Goal: Register for event/course

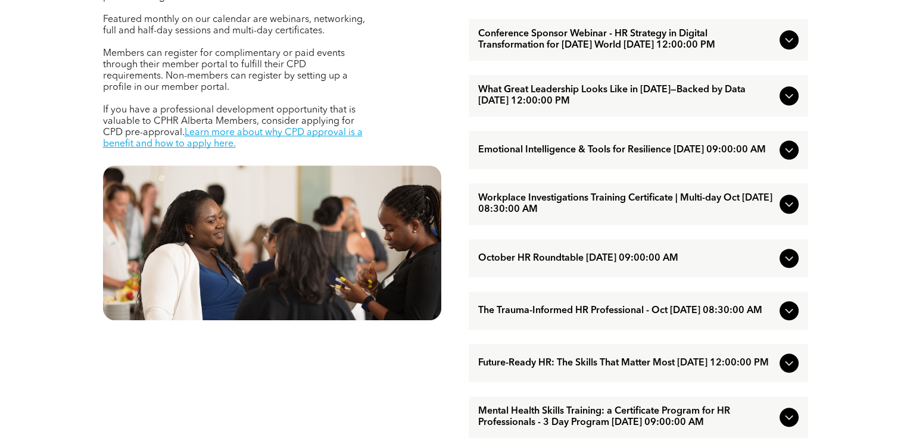
scroll to position [536, 0]
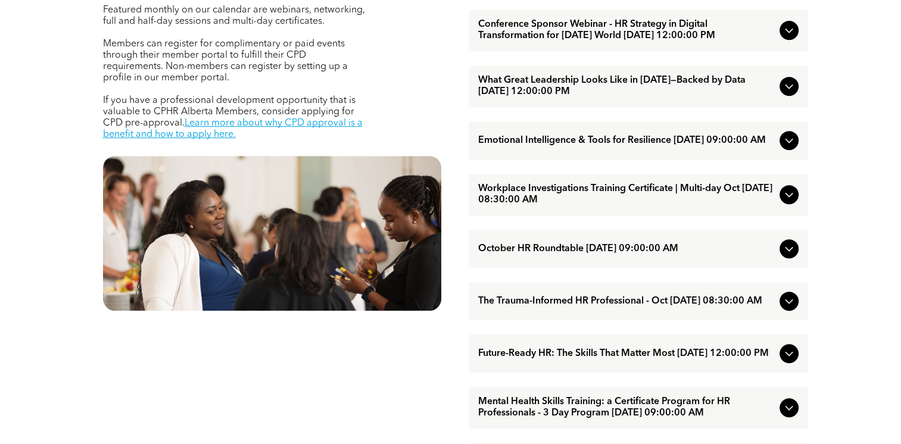
click at [788, 198] on icon at bounding box center [789, 195] width 8 height 5
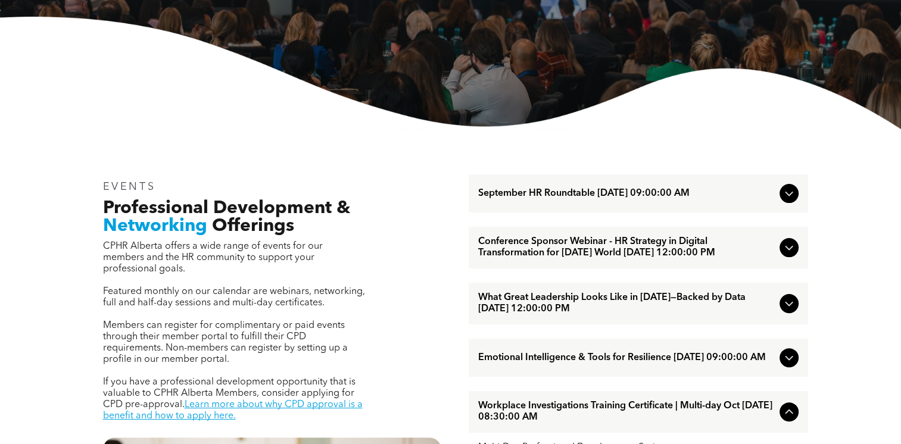
scroll to position [238, 0]
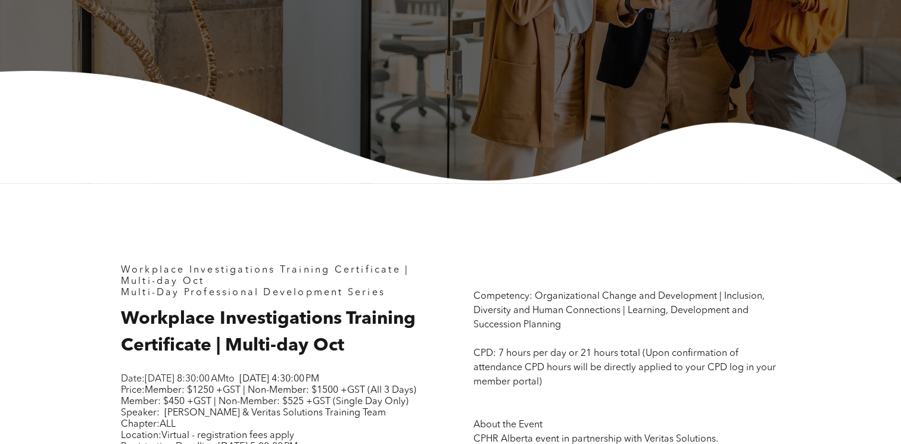
scroll to position [477, 0]
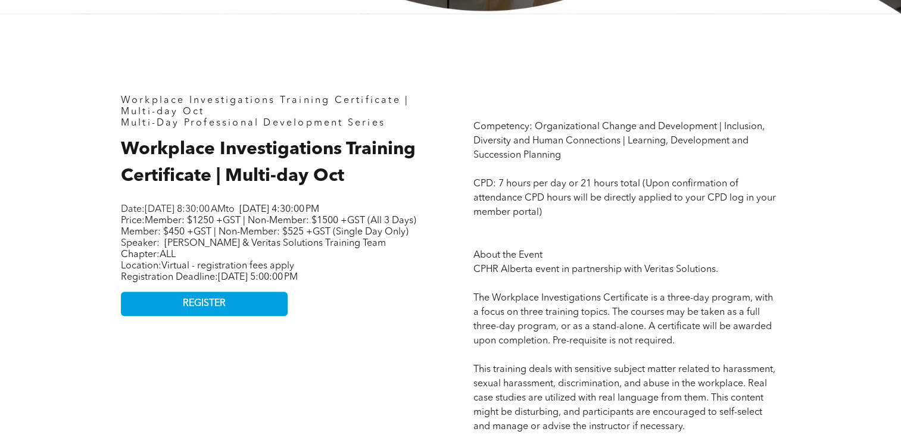
drag, startPoint x: 217, startPoint y: 211, endPoint x: 242, endPoint y: 211, distance: 25.0
click at [226, 211] on span "Tuesday, October 7, 2025, 8:30:00 AM" at bounding box center [185, 210] width 81 height 10
drag, startPoint x: 150, startPoint y: 232, endPoint x: 235, endPoint y: 234, distance: 84.6
click at [235, 234] on span "Member: $1250 +GST | Non-Member: $1500 +GST (All 3 Days) Member: $450 +GST | No…" at bounding box center [268, 226] width 295 height 21
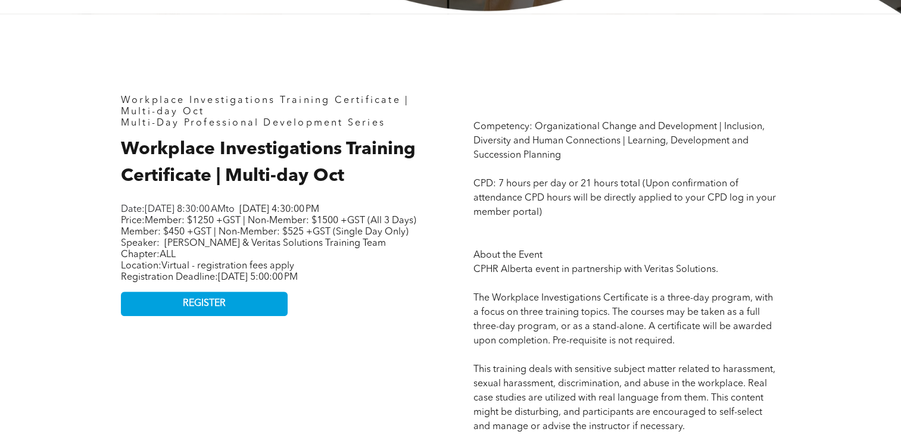
drag, startPoint x: 235, startPoint y: 234, endPoint x: 279, endPoint y: 235, distance: 44.1
click at [279, 235] on span "Member: $1250 +GST | Non-Member: $1500 +GST (All 3 Days) Member: $450 +GST | No…" at bounding box center [268, 226] width 295 height 21
drag, startPoint x: 167, startPoint y: 247, endPoint x: 185, endPoint y: 249, distance: 18.0
click at [185, 237] on span "Member: $1250 +GST | Non-Member: $1500 +GST (All 3 Days) Member: $450 +GST | No…" at bounding box center [268, 226] width 295 height 21
drag, startPoint x: 185, startPoint y: 249, endPoint x: 218, endPoint y: 247, distance: 32.8
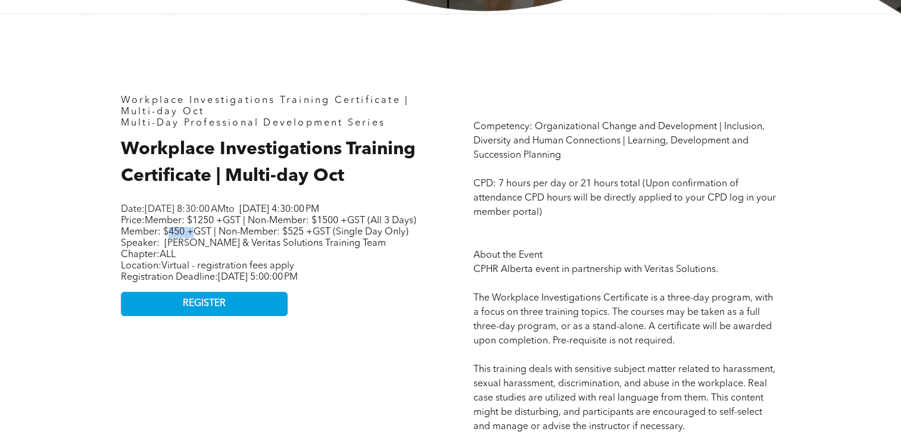
click at [218, 237] on span "Member: $1250 +GST | Non-Member: $1500 +GST (All 3 Days) Member: $450 +GST | No…" at bounding box center [268, 226] width 295 height 21
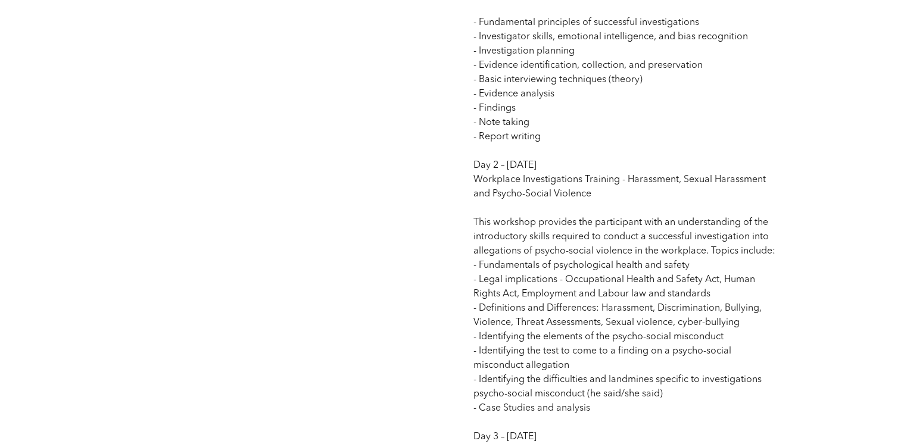
scroll to position [1132, 0]
